Goal: Find specific page/section: Find specific page/section

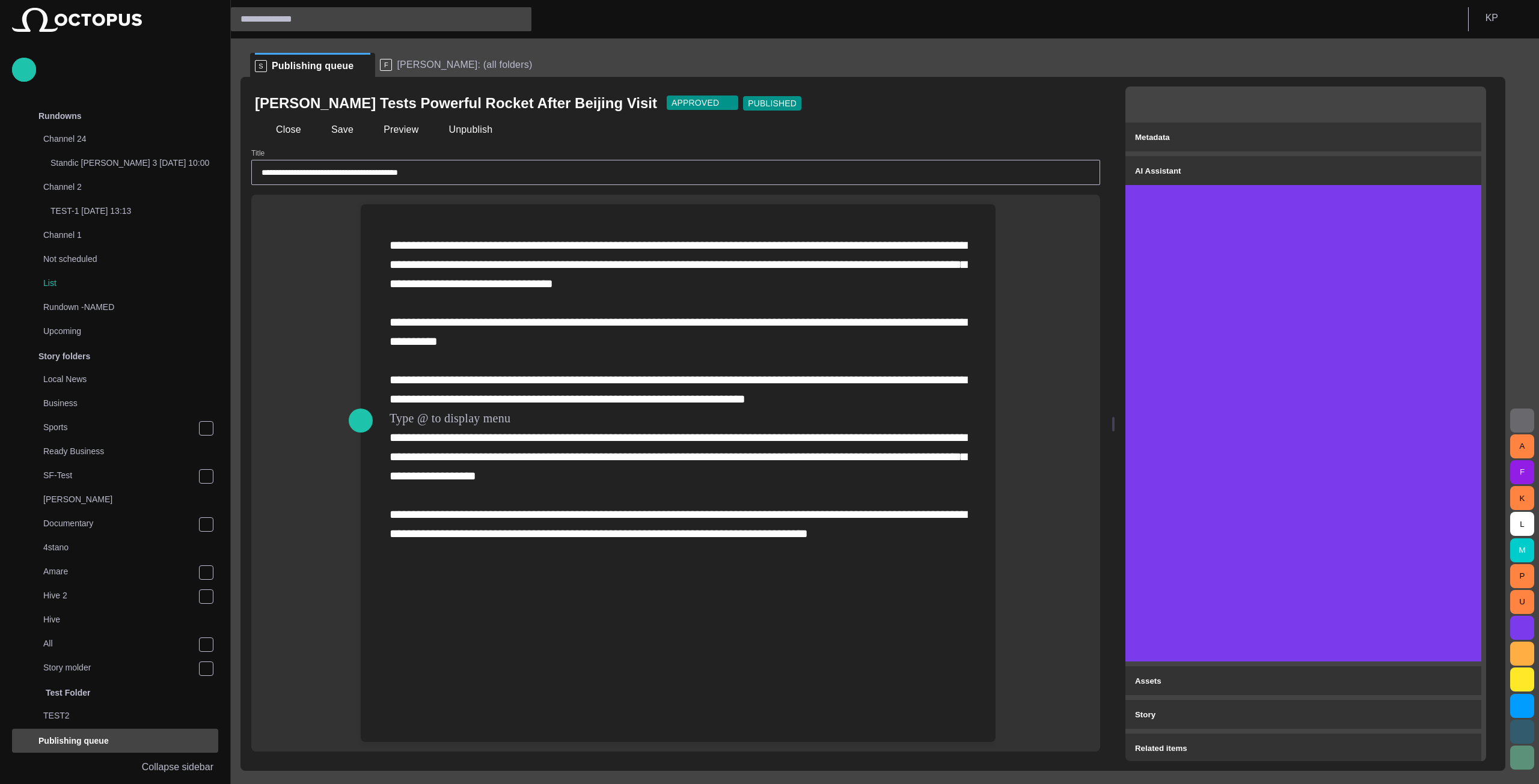
drag, startPoint x: 998, startPoint y: 423, endPoint x: 1118, endPoint y: 425, distance: 120.0
click at [1114, 425] on div at bounding box center [1114, 424] width 3 height 15
click at [278, 118] on div "Close Save Preview Unpublish" at bounding box center [675, 129] width 842 height 29
click at [278, 129] on button "Close" at bounding box center [280, 130] width 51 height 22
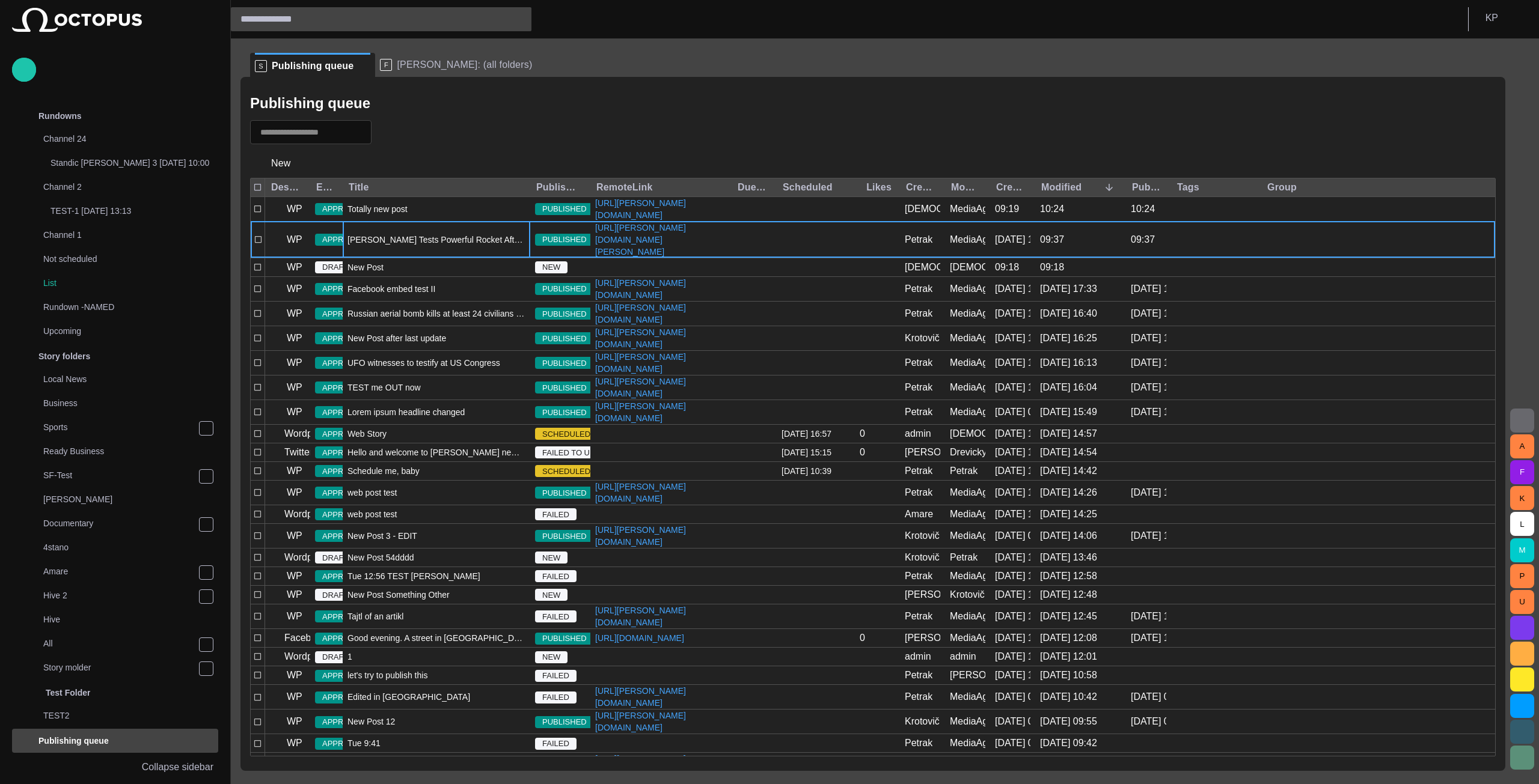
click at [394, 133] on span "button" at bounding box center [388, 132] width 12 height 12
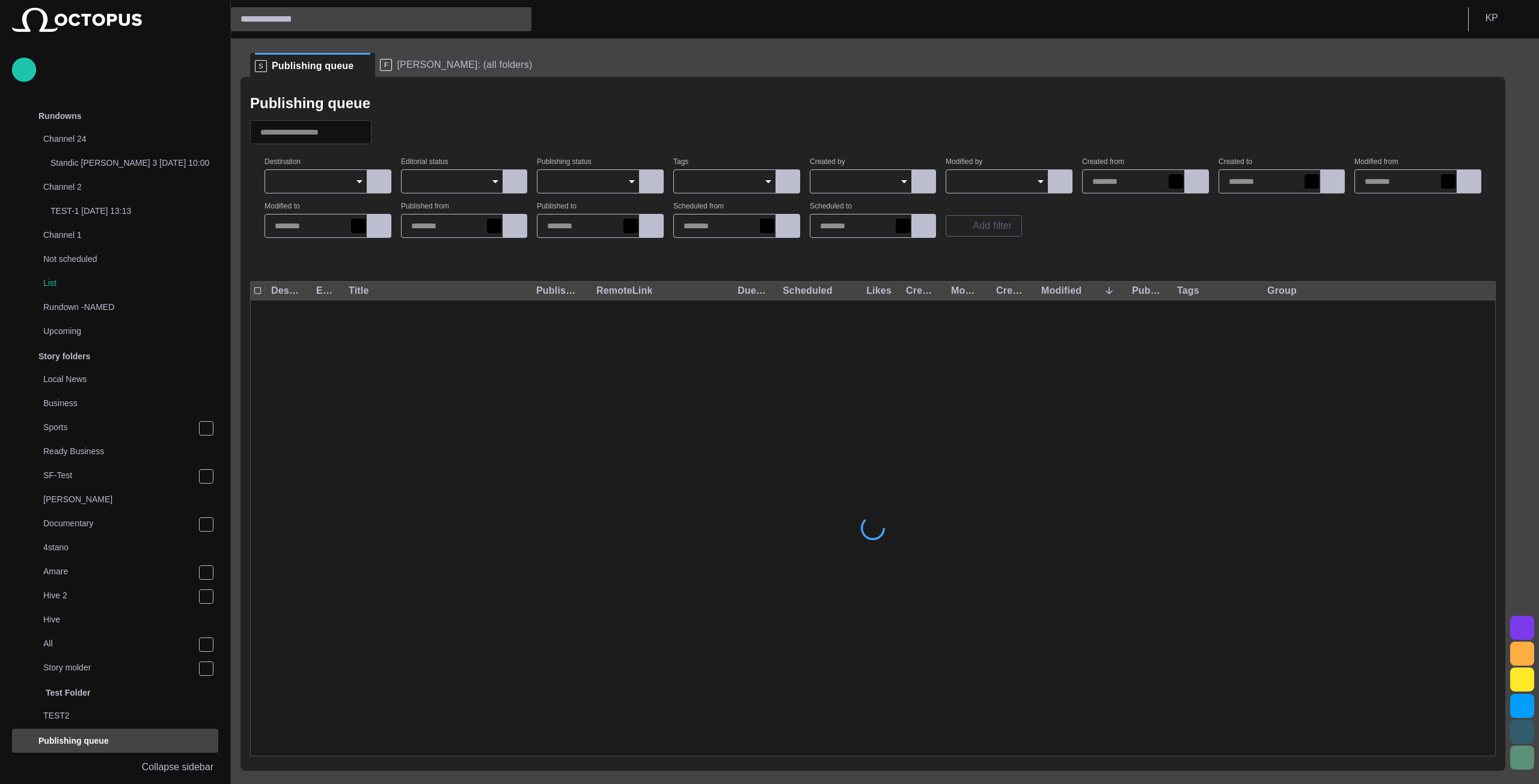
scroll to position [358, 0]
